Goal: Transaction & Acquisition: Purchase product/service

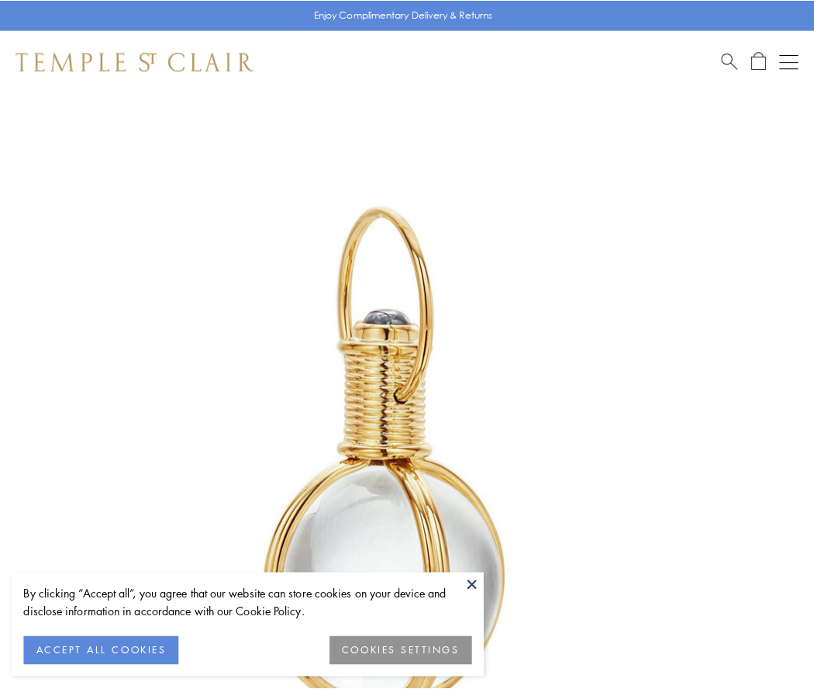
scroll to position [405, 0]
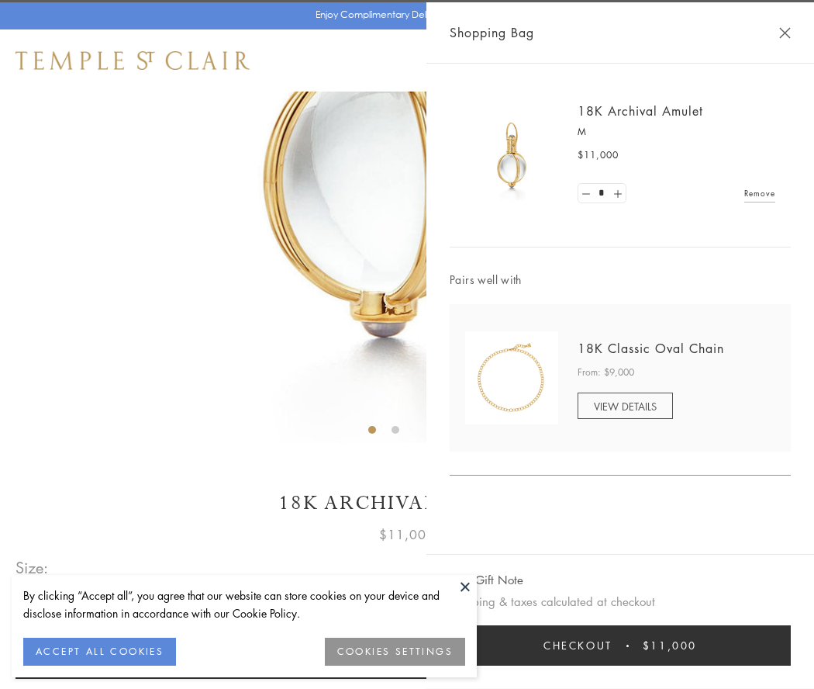
click at [621, 645] on button "Checkout $11,000" at bounding box center [620, 645] width 341 height 40
